Goal: Share content

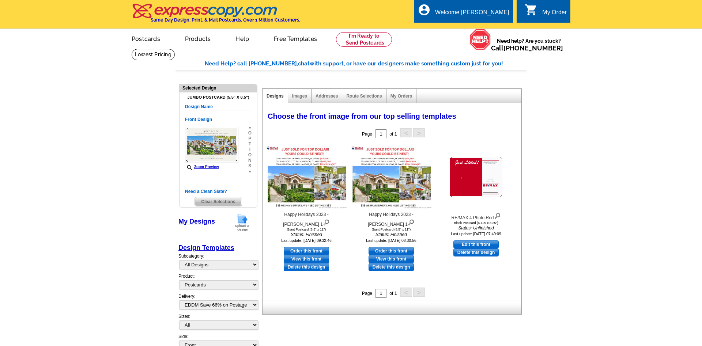
select select "1"
select select "4"
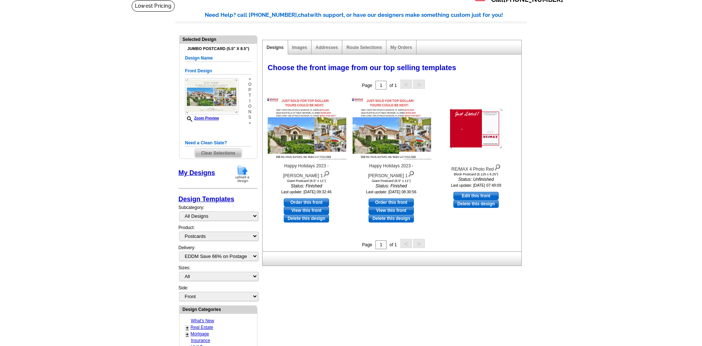
scroll to position [37, 0]
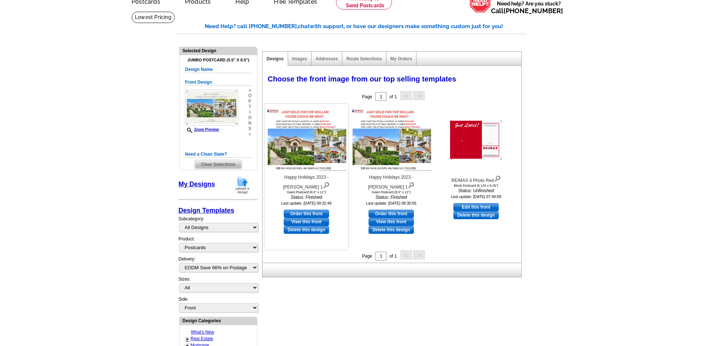
click at [332, 144] on img at bounding box center [306, 140] width 80 height 63
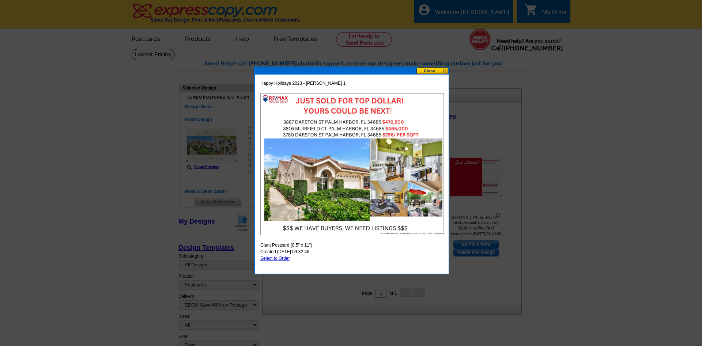
scroll to position [0, 0]
click at [442, 71] on button at bounding box center [432, 70] width 32 height 7
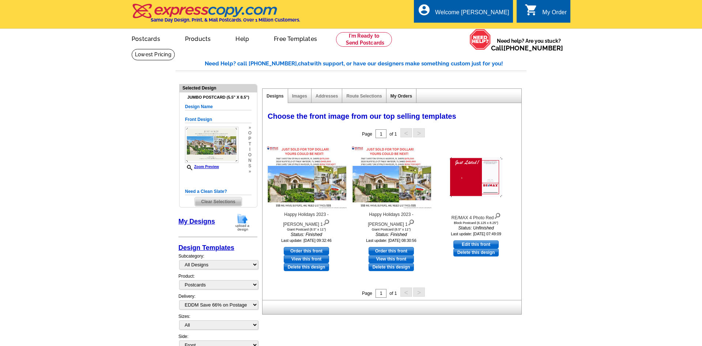
click at [407, 95] on link "My Orders" at bounding box center [401, 96] width 22 height 5
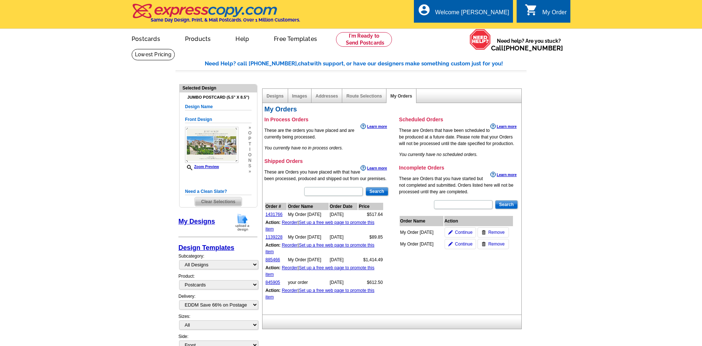
click at [312, 224] on link "Set up a free web page to promote this item" at bounding box center [319, 226] width 109 height 12
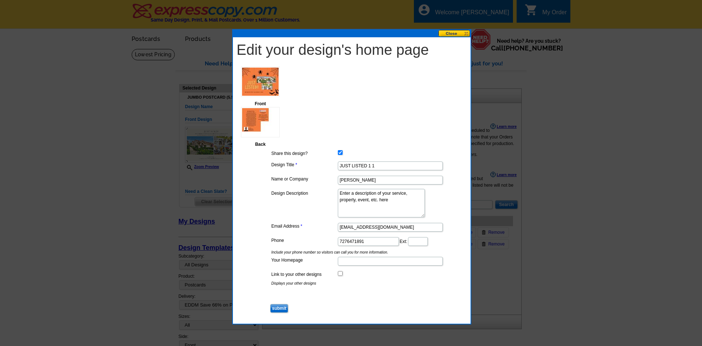
click at [452, 32] on button at bounding box center [454, 33] width 32 height 7
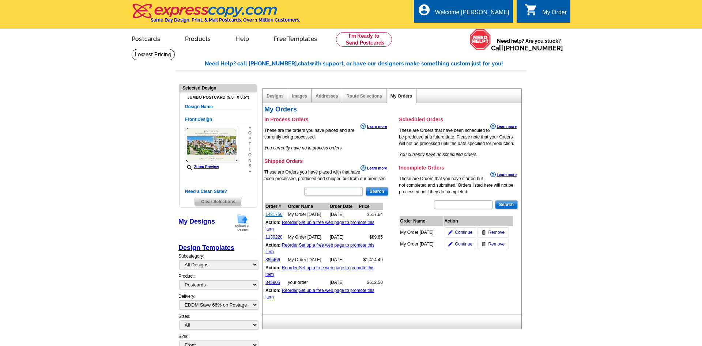
click at [278, 214] on link "1431766" at bounding box center [273, 214] width 17 height 5
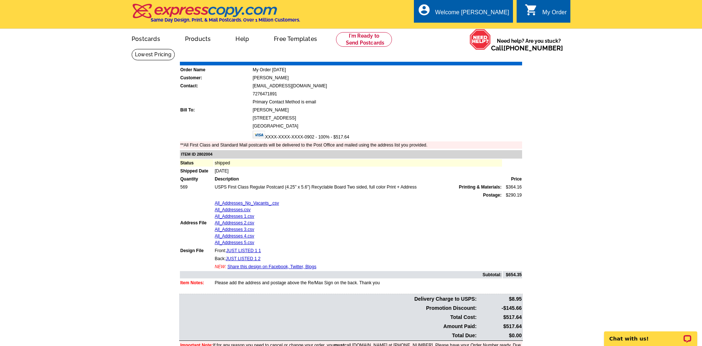
click at [264, 267] on link "Share this design on Facebook, Twitter, Blogs" at bounding box center [271, 266] width 89 height 5
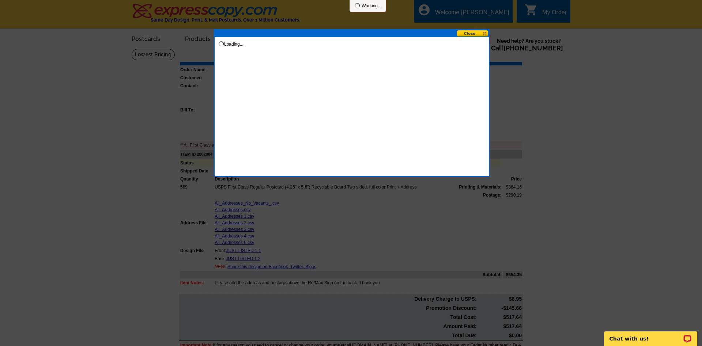
click at [264, 267] on div at bounding box center [351, 173] width 702 height 346
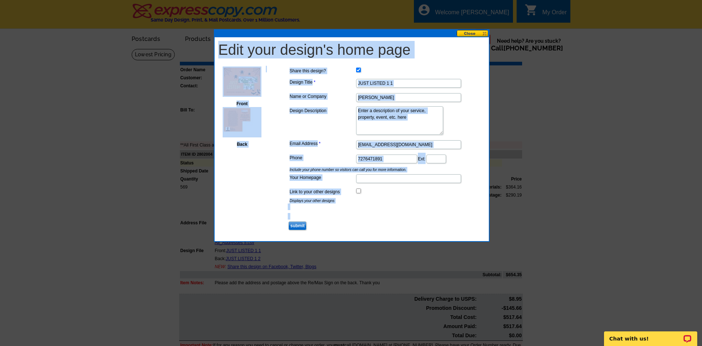
click at [474, 34] on button at bounding box center [473, 33] width 32 height 7
